Goal: Contribute content: Contribute content

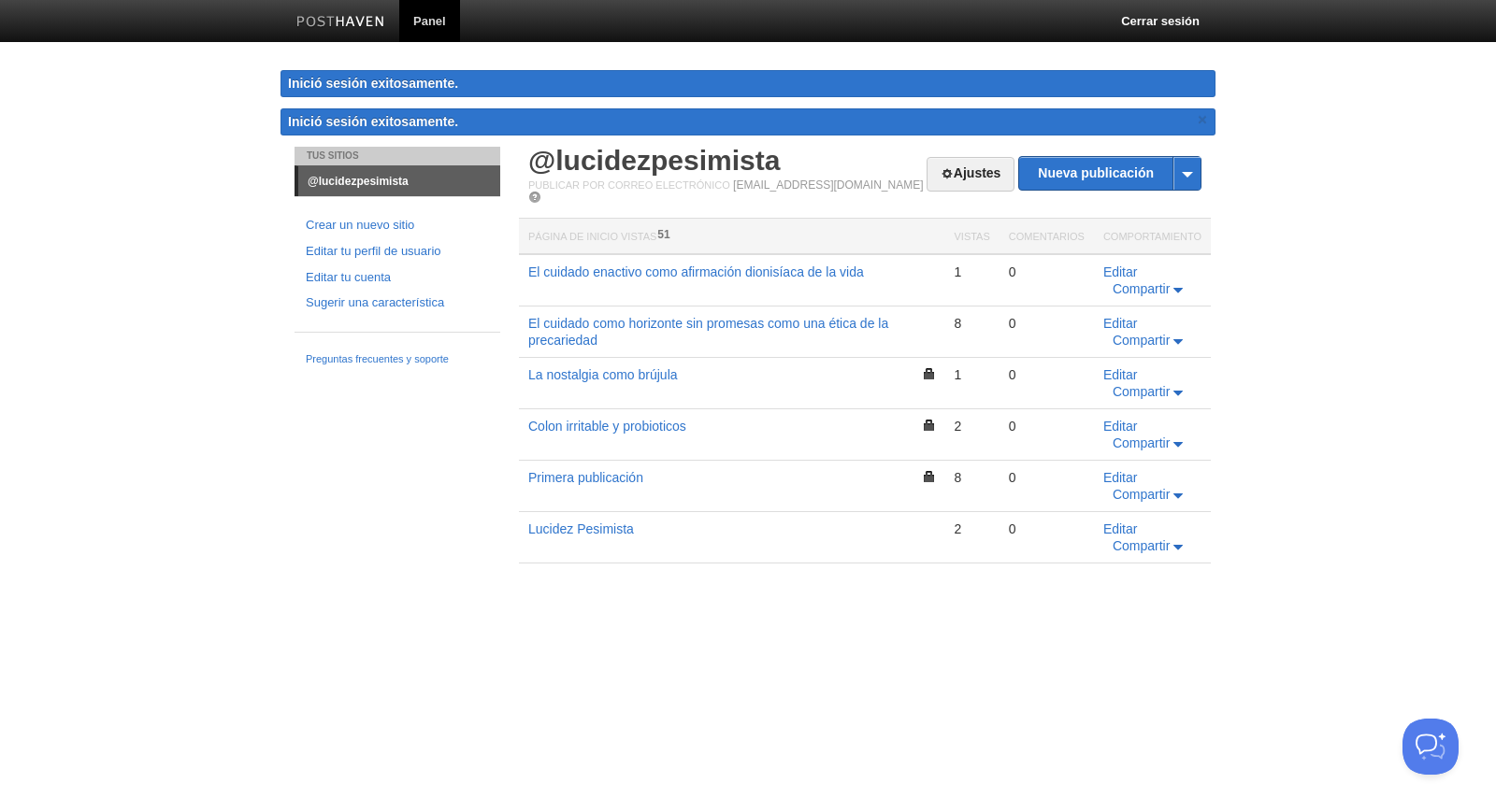
click at [1186, 548] on link "Compartir" at bounding box center [1149, 545] width 74 height 15
click at [1123, 524] on font "Editar" at bounding box center [1120, 529] width 34 height 15
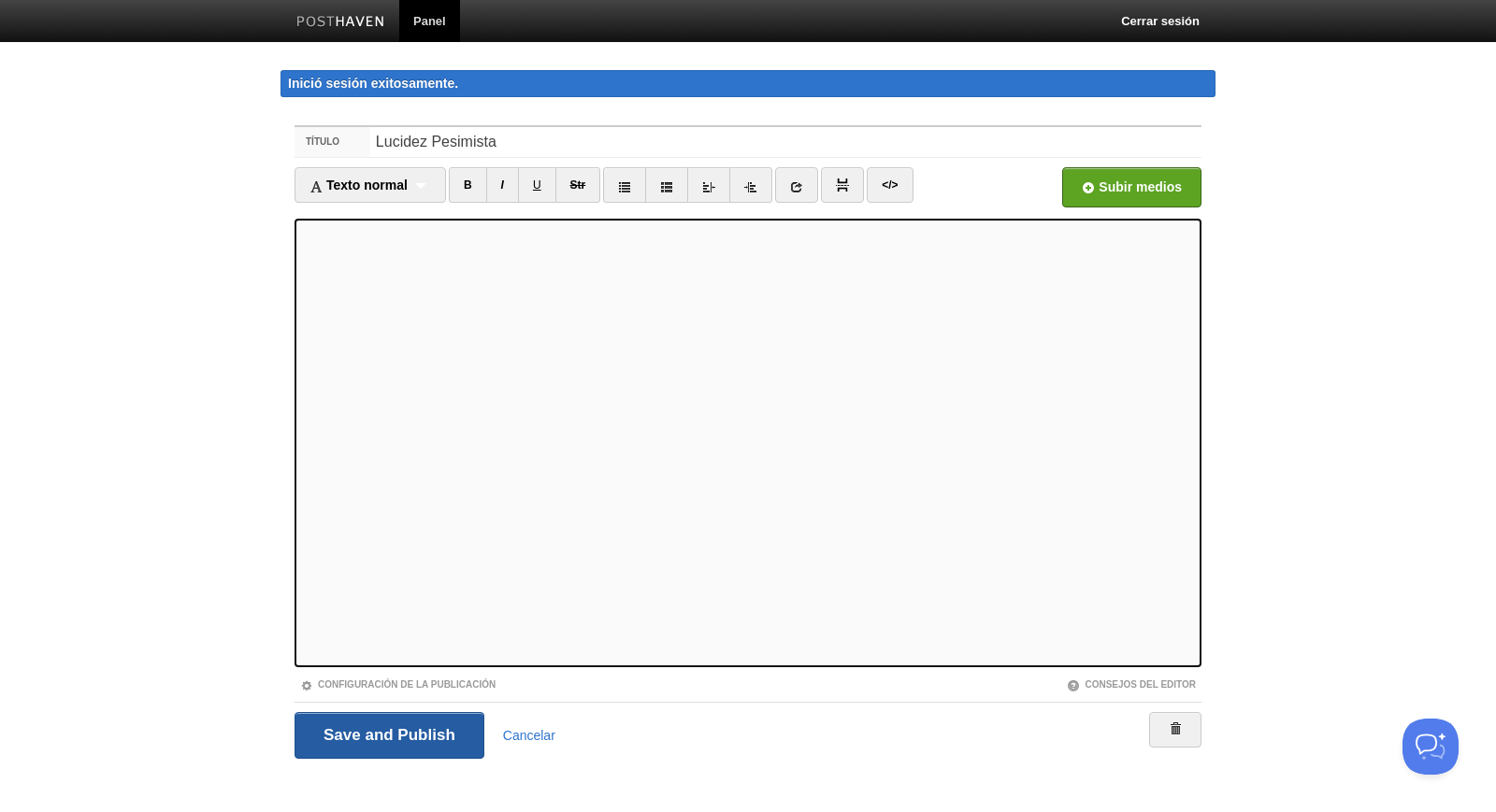
click at [378, 734] on input "Save and Publish" at bounding box center [389, 735] width 190 height 46
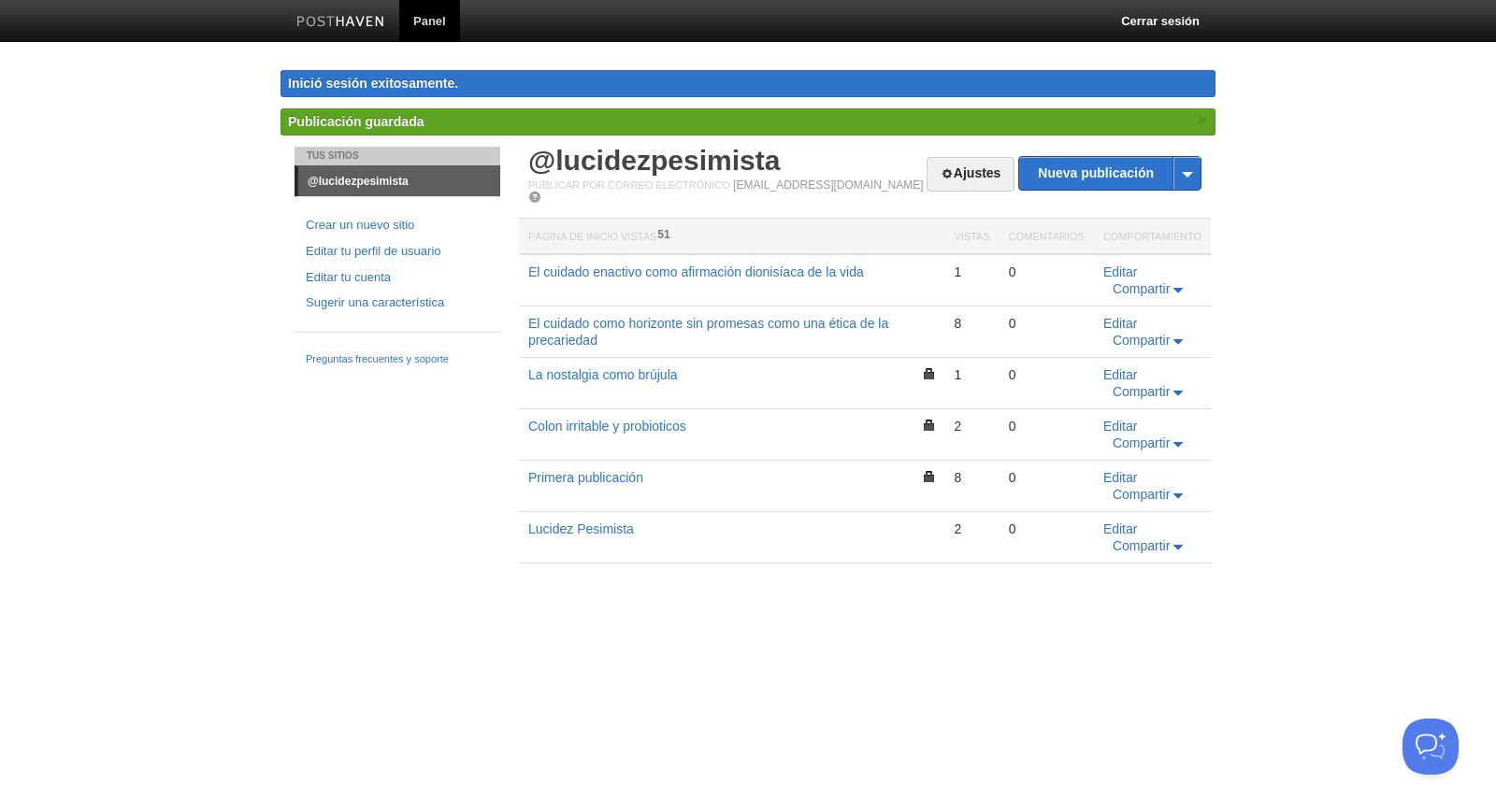
click at [327, 179] on font "@lucidezpesimista" at bounding box center [358, 181] width 101 height 13
click at [330, 176] on font "@lucidezpesimista" at bounding box center [358, 181] width 101 height 13
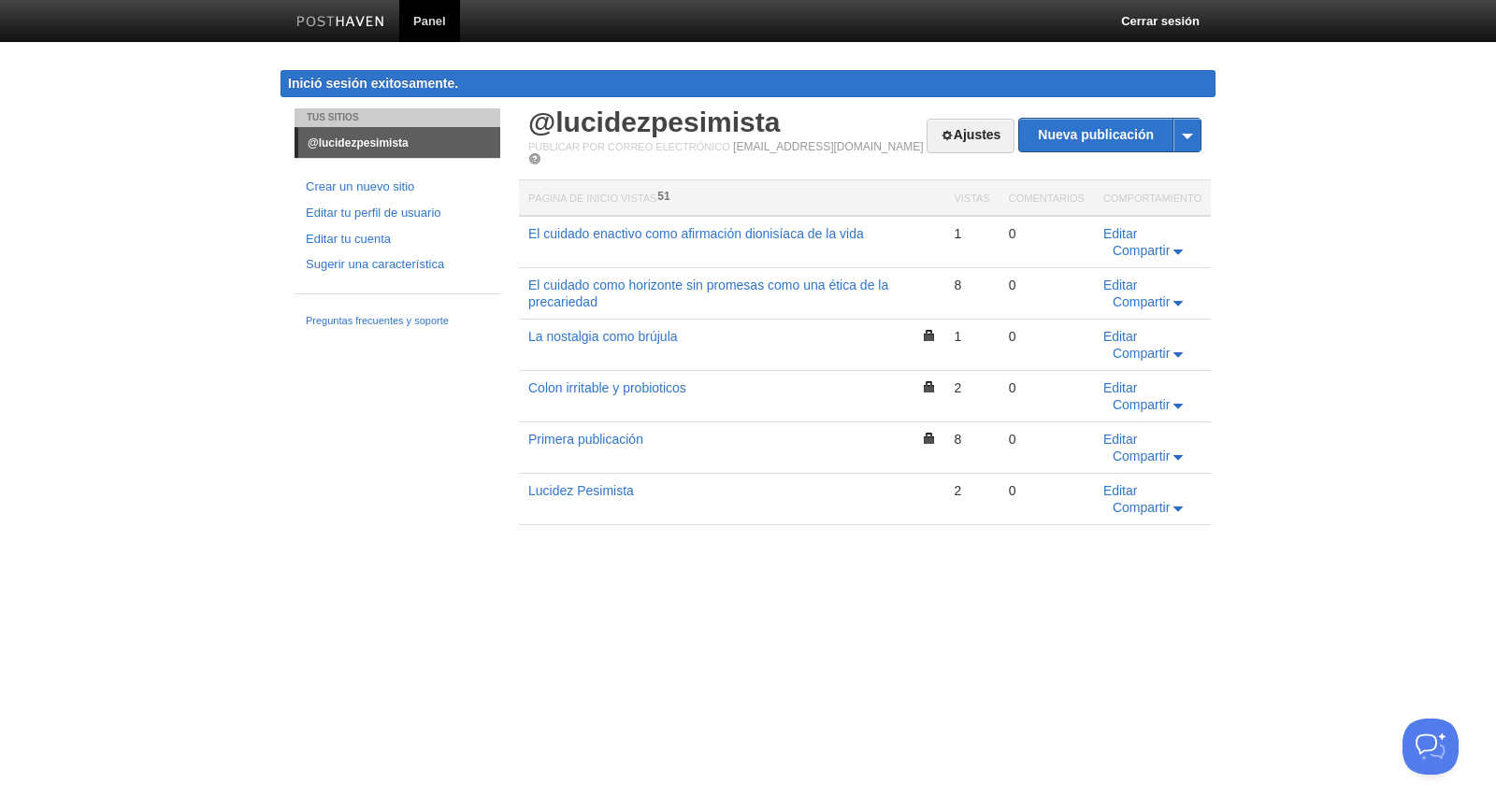
click at [339, 140] on font "@lucidezpesimista" at bounding box center [358, 143] width 101 height 13
click at [342, 143] on font "@lucidezpesimista" at bounding box center [358, 143] width 101 height 13
click at [369, 145] on font "@lucidezpesimista" at bounding box center [358, 143] width 101 height 13
click at [370, 147] on font "@lucidezpesimista" at bounding box center [358, 143] width 101 height 13
click at [377, 149] on link "@lucidezpesimista" at bounding box center [399, 143] width 202 height 30
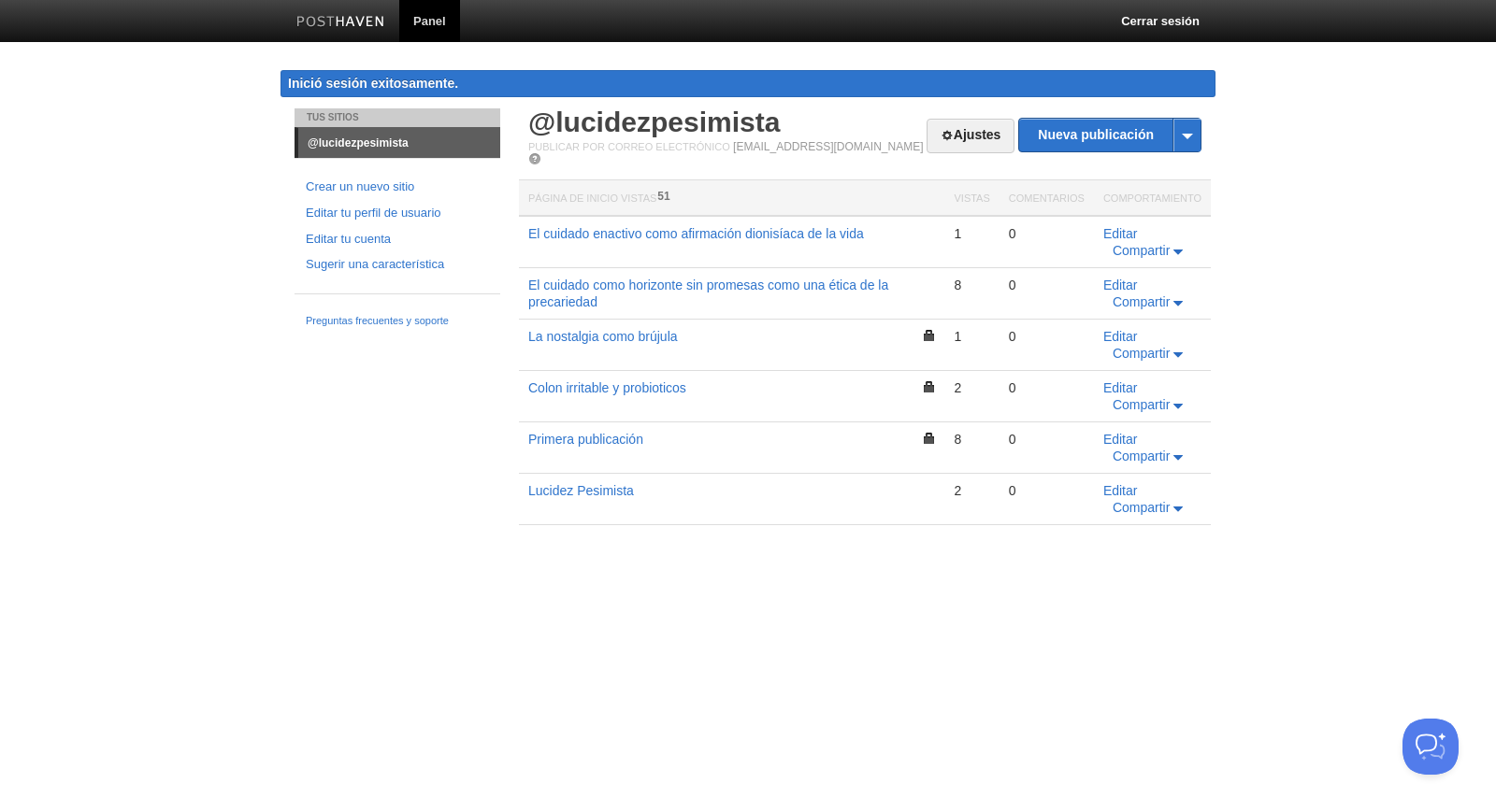
click at [328, 108] on li "Tus sitios" at bounding box center [397, 117] width 206 height 19
click at [326, 116] on font "Tus sitios" at bounding box center [333, 117] width 52 height 10
click at [336, 144] on font "@lucidezpesimista" at bounding box center [358, 143] width 101 height 13
click at [755, 152] on font "[EMAIL_ADDRESS][DOMAIN_NAME]" at bounding box center [828, 146] width 190 height 13
click at [605, 124] on font "@lucidezpesimista" at bounding box center [654, 121] width 252 height 31
